Goal: Task Accomplishment & Management: Manage account settings

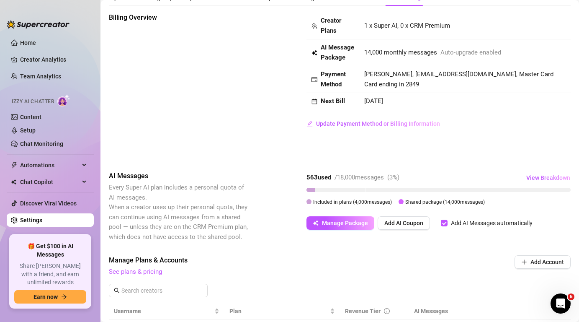
scroll to position [42, 0]
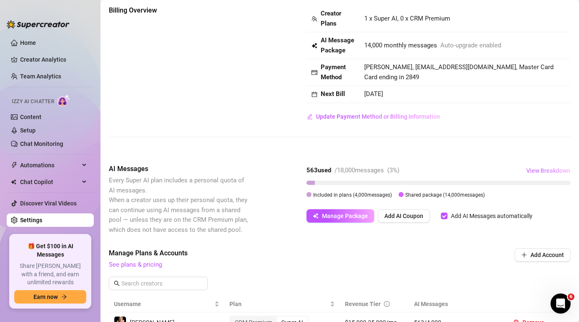
click at [530, 168] on span "View Breakdown" at bounding box center [548, 170] width 44 height 7
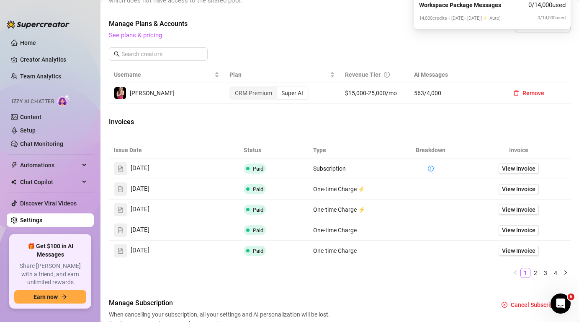
scroll to position [279, 0]
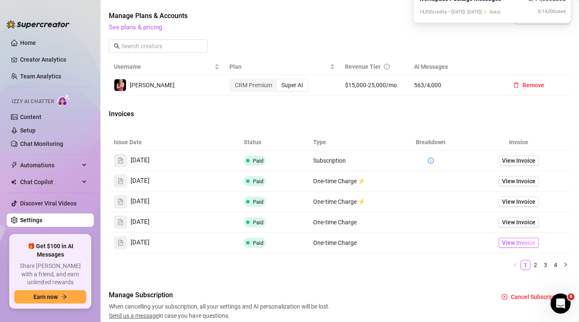
click at [515, 241] on span "View Invoice" at bounding box center [518, 242] width 33 height 9
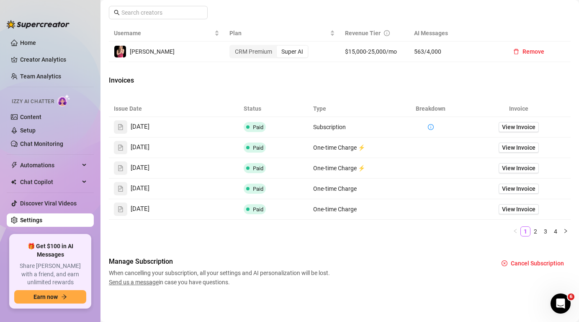
scroll to position [312, 0]
click at [536, 232] on link "2" at bounding box center [535, 231] width 9 height 9
click at [526, 230] on link "1" at bounding box center [525, 231] width 9 height 9
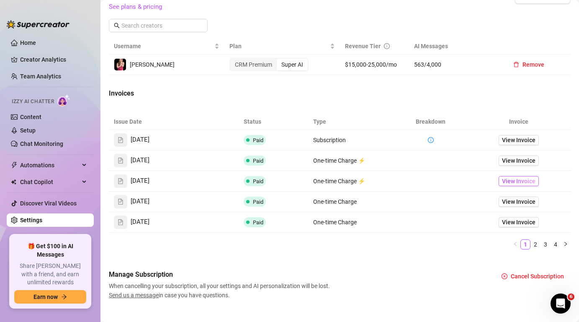
click at [518, 181] on span "View Invoice" at bounding box center [518, 180] width 33 height 9
click at [528, 202] on span "View Invoice" at bounding box center [518, 201] width 33 height 9
click at [525, 200] on span "View Invoice" at bounding box center [518, 201] width 33 height 9
click at [510, 224] on span "View Invoice" at bounding box center [518, 221] width 33 height 9
click at [507, 199] on span "View Invoice" at bounding box center [518, 201] width 33 height 9
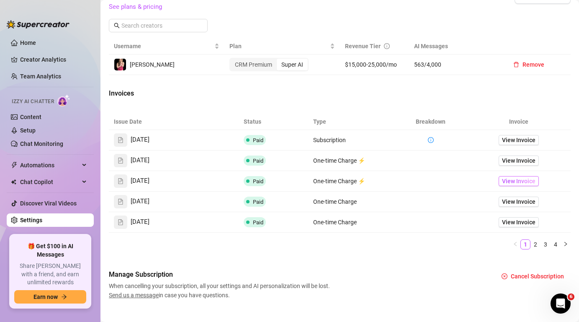
click at [522, 181] on span "View Invoice" at bounding box center [518, 180] width 33 height 9
click at [519, 183] on span "View Invoice" at bounding box center [518, 180] width 33 height 9
click at [516, 144] on link "View Invoice" at bounding box center [519, 140] width 40 height 10
click at [519, 160] on span "View Invoice" at bounding box center [518, 160] width 33 height 9
